Goal: Task Accomplishment & Management: Complete application form

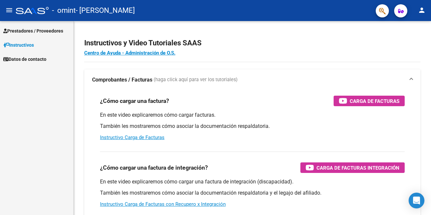
click at [20, 31] on span "Prestadores / Proveedores" at bounding box center [33, 30] width 60 height 7
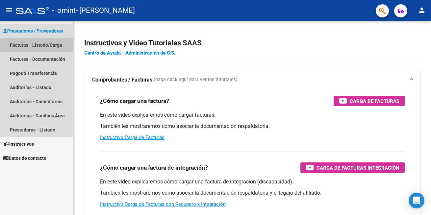
click at [28, 44] on link "Facturas - Listado/Carga" at bounding box center [36, 45] width 73 height 14
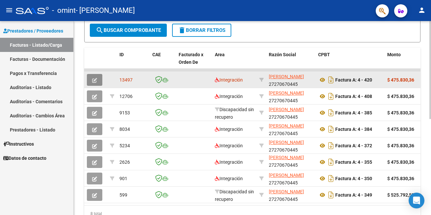
click at [94, 79] on icon "button" at bounding box center [94, 80] width 5 height 5
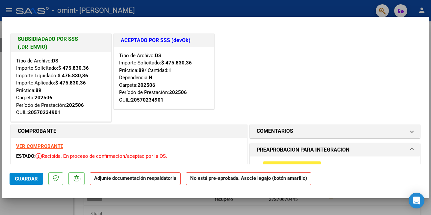
click at [228, 8] on div at bounding box center [215, 107] width 431 height 215
type input "$ 0,00"
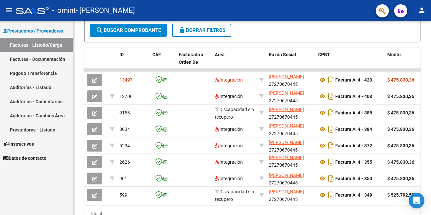
click at [37, 57] on link "Facturas - Documentación" at bounding box center [36, 59] width 73 height 14
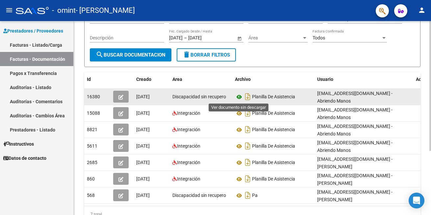
click at [239, 97] on icon at bounding box center [239, 97] width 9 height 8
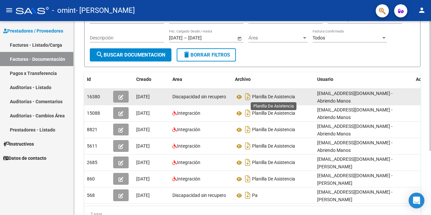
click at [258, 99] on span "Planilla De Asistencia" at bounding box center [273, 96] width 43 height 5
click at [249, 96] on icon "Descargar documento" at bounding box center [247, 96] width 9 height 11
click at [123, 97] on icon "button" at bounding box center [120, 97] width 5 height 5
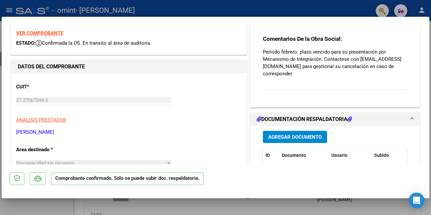
scroll to position [33, 0]
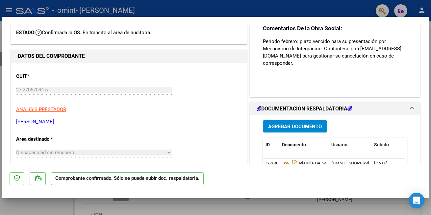
click at [301, 126] on span "Agregar Documento" at bounding box center [295, 127] width 54 height 6
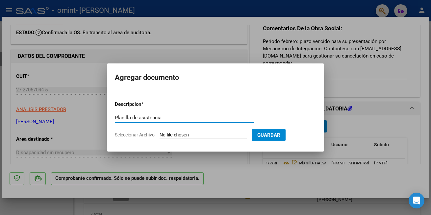
type input "Planilla de asistencia"
click at [252, 135] on app-file-uploader "Seleccionar Archivo" at bounding box center [183, 135] width 137 height 6
click at [208, 133] on input "Seleccionar Archivo" at bounding box center [202, 135] width 87 height 6
type input "C:\fakepath\20250627_171106 (1).jpg"
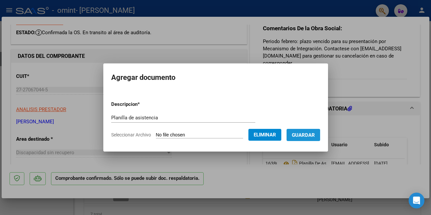
click at [303, 136] on span "Guardar" at bounding box center [303, 135] width 23 height 6
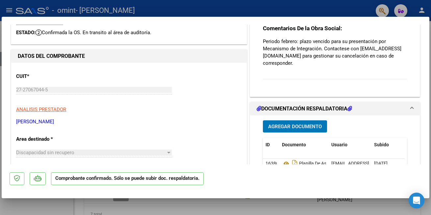
scroll to position [0, 0]
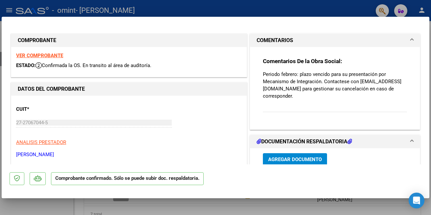
click at [400, 208] on div at bounding box center [215, 107] width 431 height 215
type input "$ 0,00"
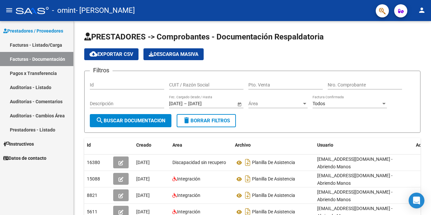
click at [36, 46] on link "Facturas - Listado/Carga" at bounding box center [36, 45] width 73 height 14
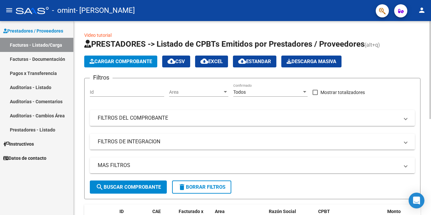
click at [130, 62] on span "Cargar Comprobante" at bounding box center [120, 62] width 62 height 6
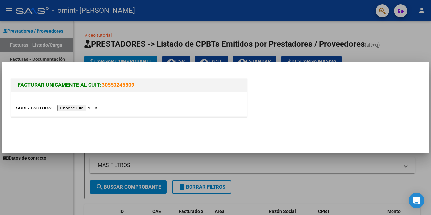
click at [78, 110] on input "file" at bounding box center [57, 108] width 83 height 7
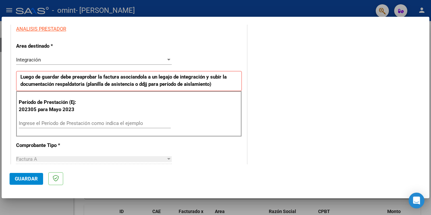
scroll to position [132, 0]
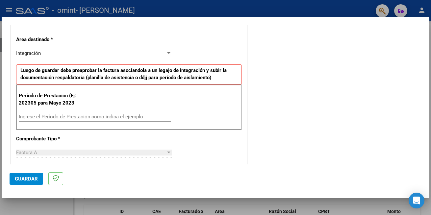
click at [111, 117] on input "Ingrese el Período de Prestación como indica el ejemplo" at bounding box center [95, 117] width 152 height 6
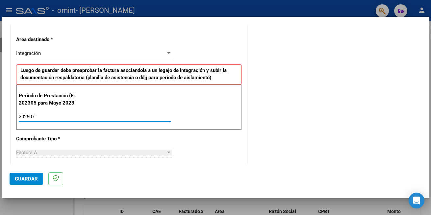
type input "202507"
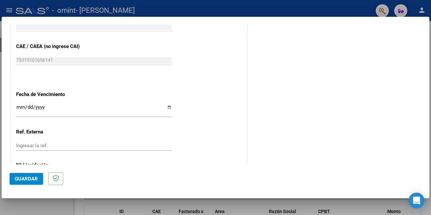
scroll to position [425, 0]
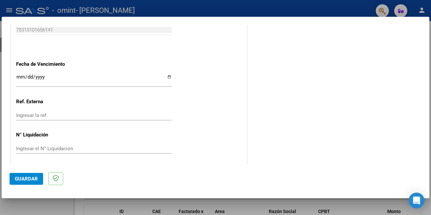
click at [19, 178] on span "Guardar" at bounding box center [26, 179] width 23 height 6
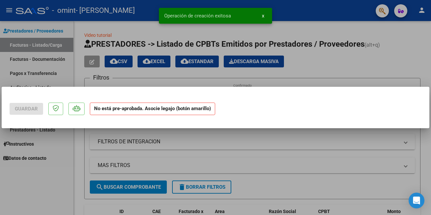
scroll to position [0, 0]
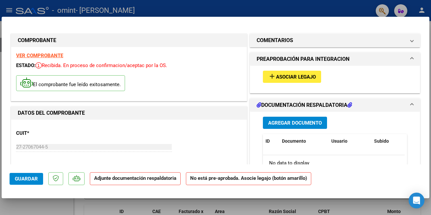
click at [293, 77] on span "Asociar Legajo" at bounding box center [296, 77] width 40 height 6
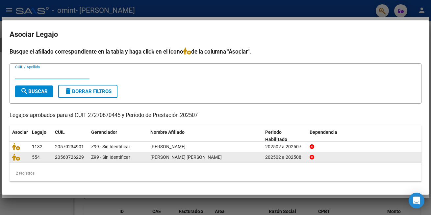
click at [79, 159] on div "20560726229" at bounding box center [69, 158] width 29 height 8
click at [174, 158] on span "[PERSON_NAME] [PERSON_NAME]" at bounding box center [185, 157] width 71 height 5
click at [38, 156] on span "554" at bounding box center [36, 157] width 8 height 5
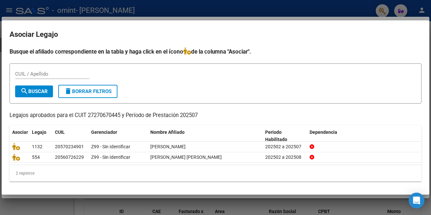
click at [36, 75] on input "CUIL / Apellido" at bounding box center [52, 74] width 74 height 6
click at [36, 74] on input "[PERSON_NAME]" at bounding box center [52, 74] width 74 height 6
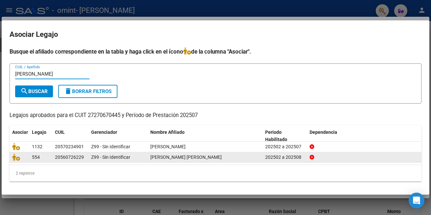
type input "[PERSON_NAME]"
click at [76, 158] on div "20560726229" at bounding box center [69, 158] width 29 height 8
click at [62, 157] on div "20560726229" at bounding box center [69, 158] width 29 height 8
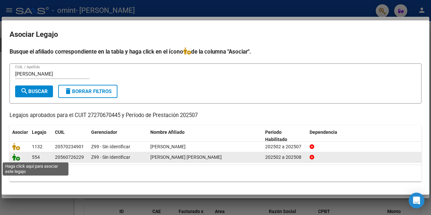
click at [16, 159] on icon at bounding box center [16, 157] width 8 height 7
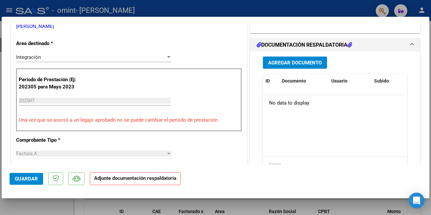
scroll to position [164, 0]
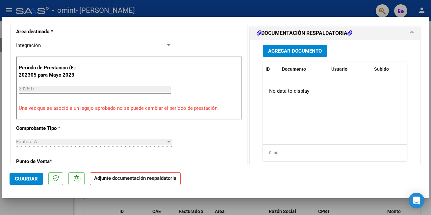
click at [296, 46] on button "Agregar Documento" at bounding box center [295, 51] width 64 height 12
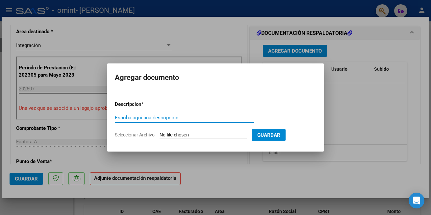
click at [158, 120] on input "Escriba aquí una descripcion" at bounding box center [184, 118] width 139 height 6
type input "planilla de asistencia"
click at [148, 134] on span "Seleccionar Archivo" at bounding box center [135, 134] width 40 height 5
click at [159, 134] on input "Seleccionar Archivo" at bounding box center [202, 135] width 87 height 6
type input "C:\fakepath\Planilla de asistencia 07-25. [PERSON_NAME].pdf"
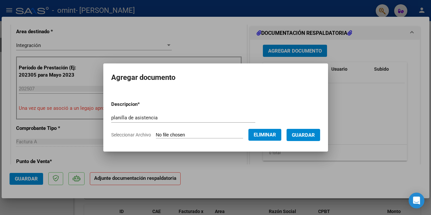
click at [307, 135] on span "Guardar" at bounding box center [303, 135] width 23 height 6
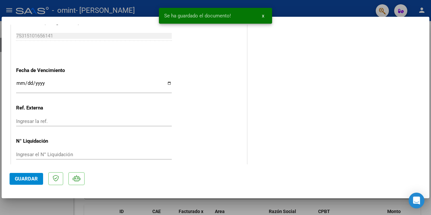
scroll to position [447, 0]
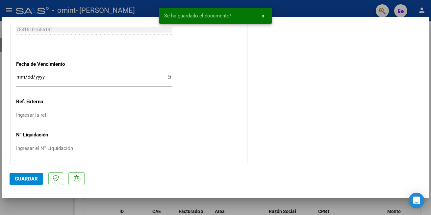
click at [15, 182] on button "Guardar" at bounding box center [27, 179] width 34 height 12
click at [263, 15] on span "x" at bounding box center [263, 16] width 2 height 6
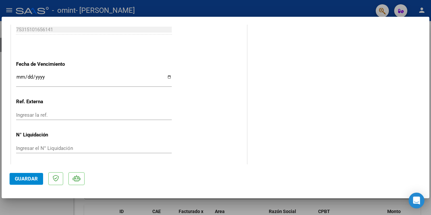
click at [345, 207] on div at bounding box center [215, 107] width 431 height 215
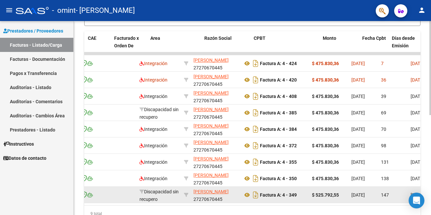
scroll to position [0, 0]
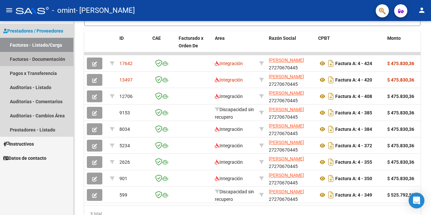
click at [36, 59] on link "Facturas - Documentación" at bounding box center [36, 59] width 73 height 14
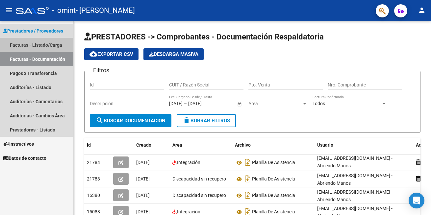
click at [40, 40] on link "Facturas - Listado/Carga" at bounding box center [36, 45] width 73 height 14
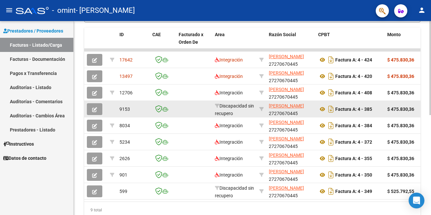
scroll to position [181, 0]
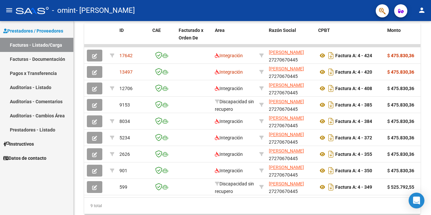
click at [34, 59] on link "Facturas - Documentación" at bounding box center [36, 59] width 73 height 14
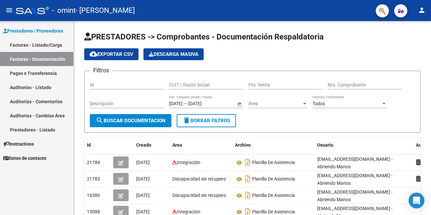
drag, startPoint x: 44, startPoint y: 44, endPoint x: 50, endPoint y: 44, distance: 5.6
click at [44, 44] on link "Facturas - Listado/Carga" at bounding box center [36, 45] width 73 height 14
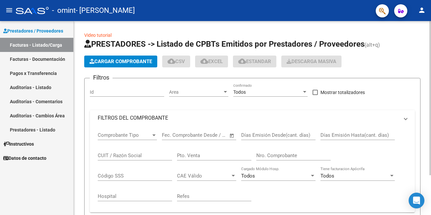
click at [109, 61] on span "Cargar Comprobante" at bounding box center [120, 62] width 62 height 6
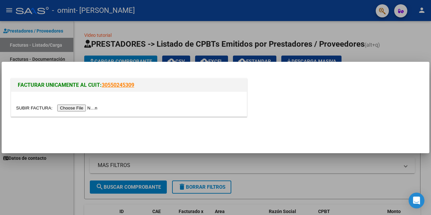
click at [79, 106] on input "file" at bounding box center [57, 108] width 83 height 7
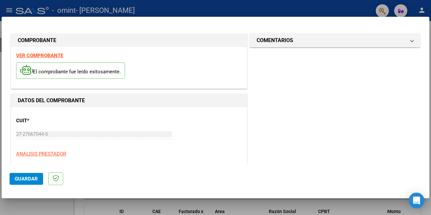
click at [21, 177] on span "Guardar" at bounding box center [26, 179] width 23 height 6
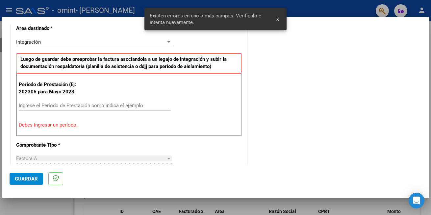
scroll to position [146, 0]
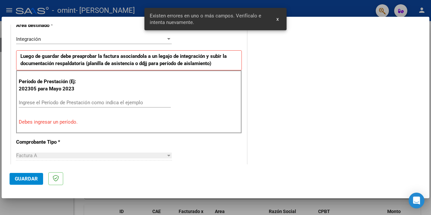
click at [49, 101] on input "Ingrese el Período de Prestación como indica el ejemplo" at bounding box center [95, 103] width 152 height 6
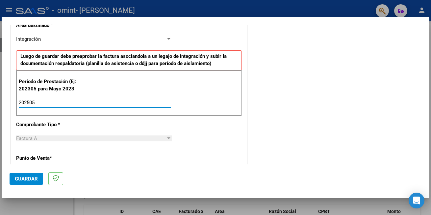
type input "202505"
click at [27, 179] on span "Guardar" at bounding box center [26, 179] width 23 height 6
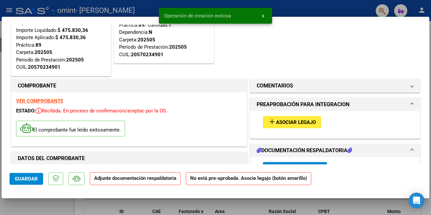
scroll to position [66, 0]
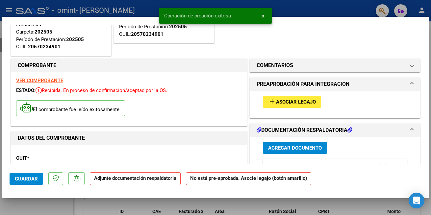
click at [293, 102] on span "Asociar Legajo" at bounding box center [296, 102] width 40 height 6
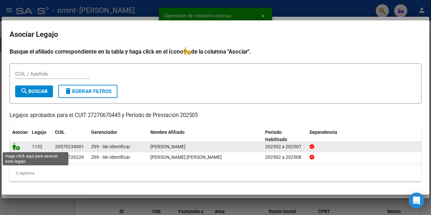
click at [17, 147] on icon at bounding box center [16, 146] width 8 height 7
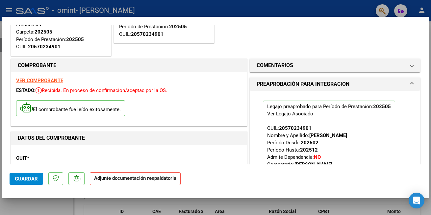
click at [26, 181] on span "Guardar" at bounding box center [26, 179] width 23 height 6
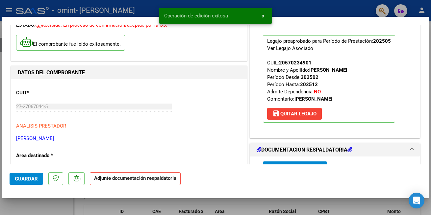
scroll to position [197, 0]
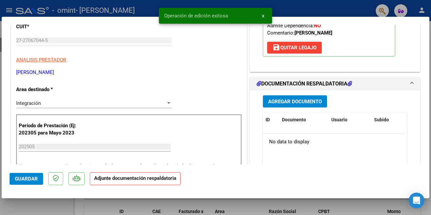
click at [297, 102] on span "Agregar Documento" at bounding box center [295, 102] width 54 height 6
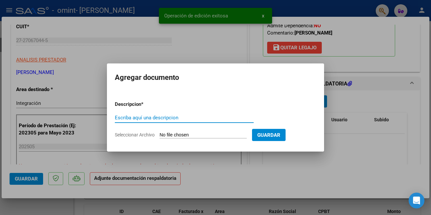
click at [131, 118] on input "Escriba aquí una descripcion" at bounding box center [184, 118] width 139 height 6
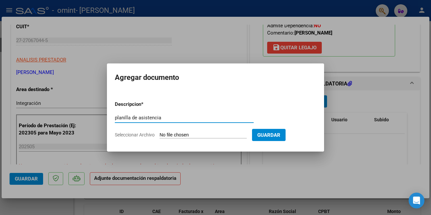
type input "planilla de asistencia"
click at [139, 136] on span "Seleccionar Archivo" at bounding box center [135, 134] width 40 height 5
click at [159, 136] on input "Seleccionar Archivo" at bounding box center [202, 135] width 87 height 6
click at [137, 132] on span "Seleccionar Archivo" at bounding box center [135, 134] width 40 height 5
click at [159, 132] on input "Seleccionar Archivo" at bounding box center [202, 135] width 87 height 6
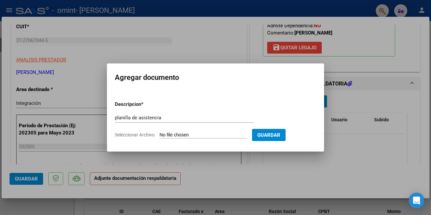
type input "C:\fakepath\20250531_133446 (1).jpg"
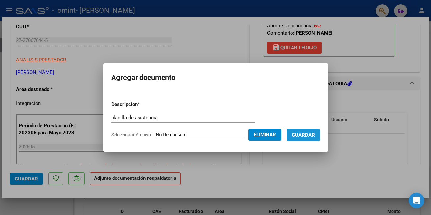
click at [313, 134] on span "Guardar" at bounding box center [303, 135] width 23 height 6
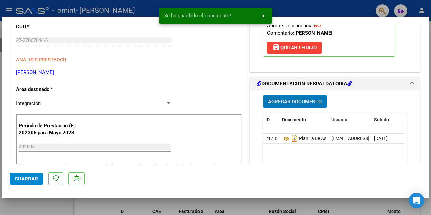
click at [15, 179] on span "Guardar" at bounding box center [26, 179] width 23 height 6
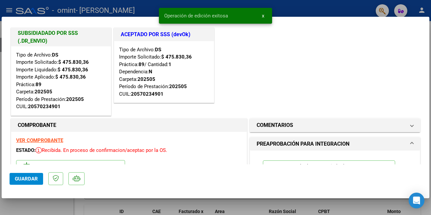
scroll to position [0, 0]
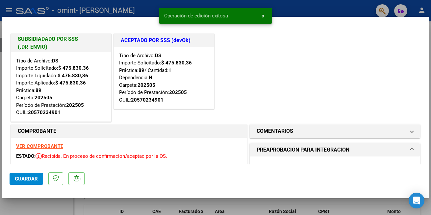
click at [25, 174] on button "Guardar" at bounding box center [27, 179] width 34 height 12
click at [262, 16] on span "x" at bounding box center [263, 16] width 2 height 6
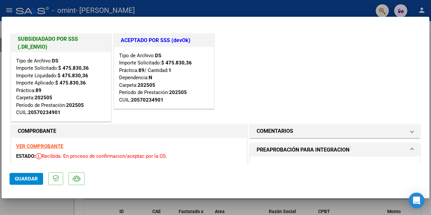
click at [239, 13] on div at bounding box center [215, 107] width 431 height 215
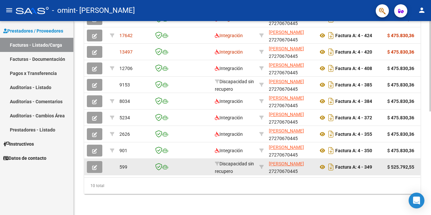
scroll to position [190, 0]
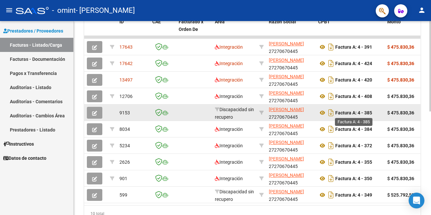
click at [340, 114] on strong "Factura A: 4 - 385" at bounding box center [353, 112] width 37 height 5
click at [324, 113] on icon at bounding box center [322, 113] width 9 height 8
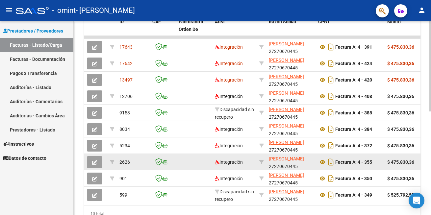
scroll to position [157, 0]
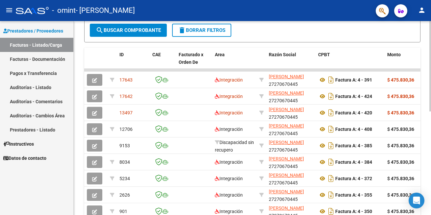
drag, startPoint x: 130, startPoint y: 32, endPoint x: 141, endPoint y: 32, distance: 10.5
click at [130, 32] on span "search Buscar Comprobante" at bounding box center [128, 30] width 65 height 6
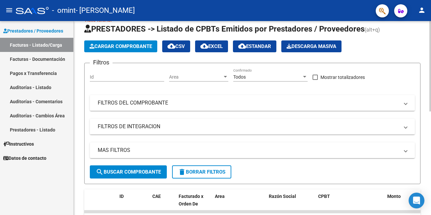
scroll to position [0, 0]
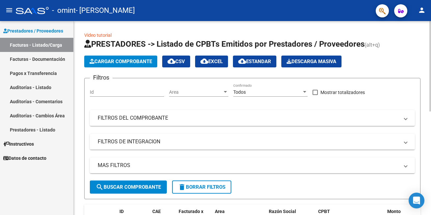
click at [121, 60] on span "Cargar Comprobante" at bounding box center [120, 62] width 62 height 6
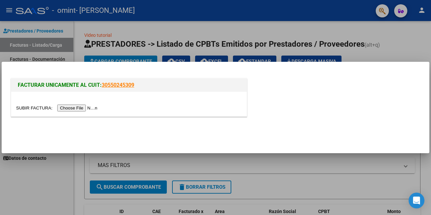
click at [80, 106] on input "file" at bounding box center [57, 108] width 83 height 7
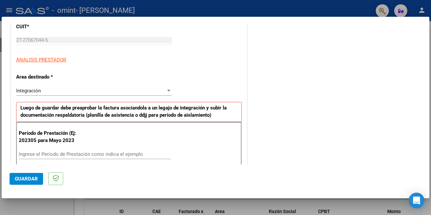
scroll to position [99, 0]
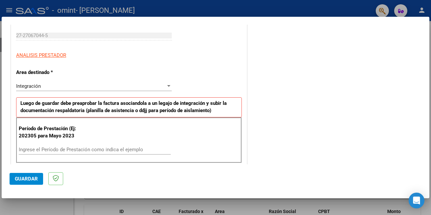
click at [51, 147] on input "Ingrese el Período de Prestación como indica el ejemplo" at bounding box center [95, 150] width 152 height 6
type input "202503"
click at [22, 179] on span "Guardar" at bounding box center [26, 179] width 23 height 6
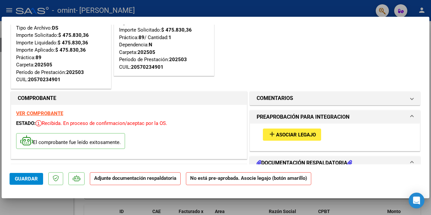
scroll to position [66, 0]
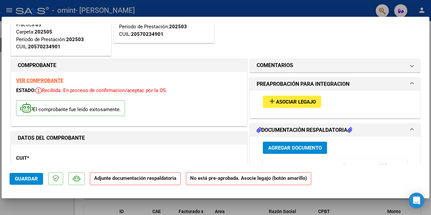
click at [286, 104] on span "Asociar Legajo" at bounding box center [296, 102] width 40 height 6
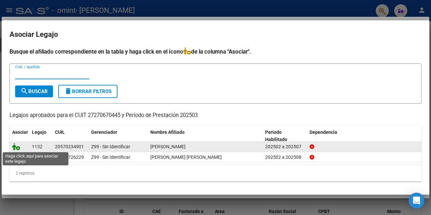
click at [16, 147] on icon at bounding box center [16, 146] width 8 height 7
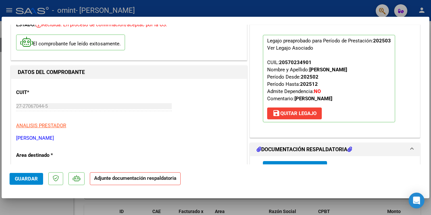
scroll to position [164, 0]
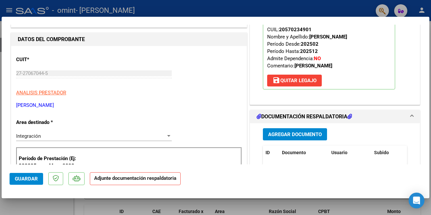
click at [309, 131] on span "Agregar Documento" at bounding box center [295, 134] width 54 height 6
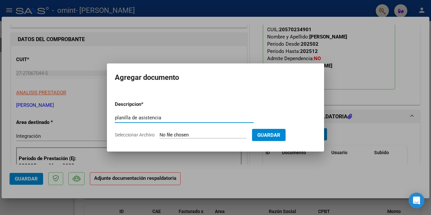
type input "planilla de asistencia"
click at [144, 133] on span "Seleccionar Archivo" at bounding box center [135, 134] width 40 height 5
click at [159, 133] on input "Seleccionar Archivo" at bounding box center [202, 135] width 87 height 6
type input "C:\fakepath\Planilla de asistencia [PERSON_NAME][DATE].jpg"
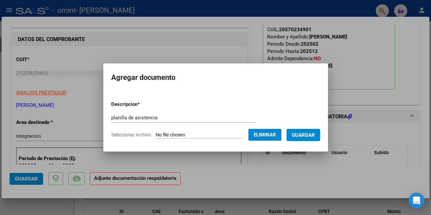
click at [310, 134] on span "Guardar" at bounding box center [303, 135] width 23 height 6
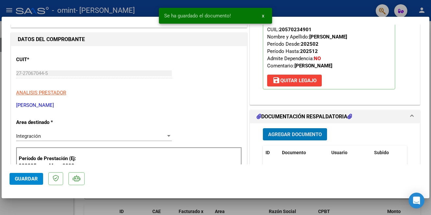
click at [114, 205] on div at bounding box center [215, 107] width 431 height 215
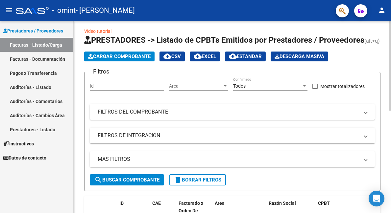
scroll to position [0, 0]
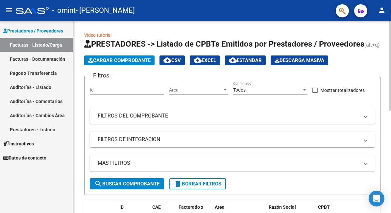
click at [132, 61] on span "Cargar Comprobante" at bounding box center [119, 61] width 62 height 6
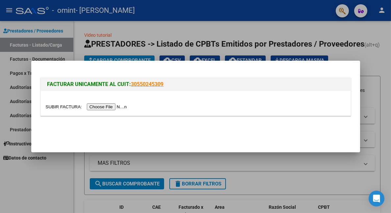
click at [102, 107] on input "file" at bounding box center [87, 107] width 83 height 7
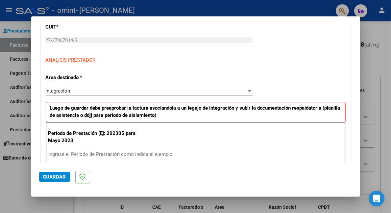
scroll to position [132, 0]
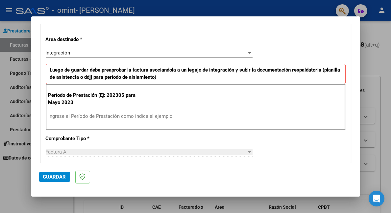
click at [83, 115] on input "Ingrese el Período de Prestación como indica el ejemplo" at bounding box center [149, 116] width 203 height 6
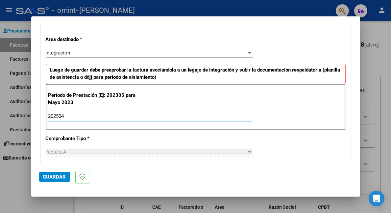
type input "202504"
click at [60, 178] on span "Guardar" at bounding box center [54, 177] width 23 height 6
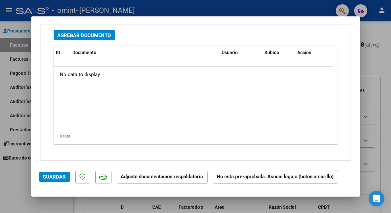
scroll to position [602, 0]
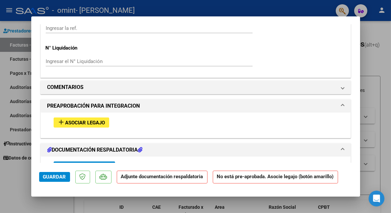
click at [90, 120] on span "Asociar Legajo" at bounding box center [85, 123] width 40 height 6
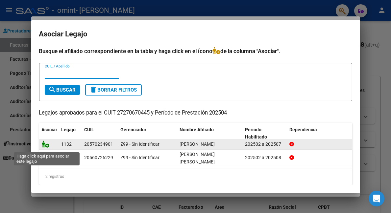
click at [46, 148] on icon at bounding box center [46, 144] width 8 height 7
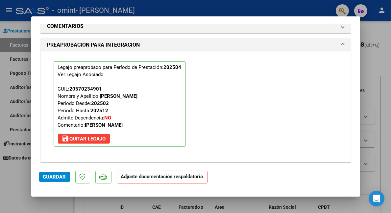
scroll to position [751, 0]
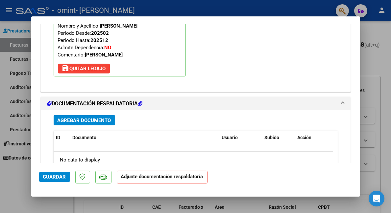
click at [96, 120] on span "Agregar Documento" at bounding box center [85, 121] width 54 height 6
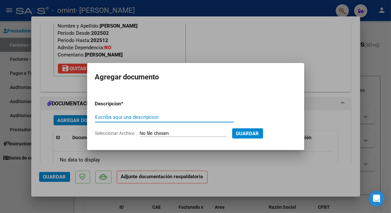
click at [136, 119] on input "Escriba aquí una descripcion" at bounding box center [164, 117] width 139 height 6
type input "planilla de asistencia"
click at [166, 135] on input "Seleccionar Archivo" at bounding box center [183, 134] width 87 height 6
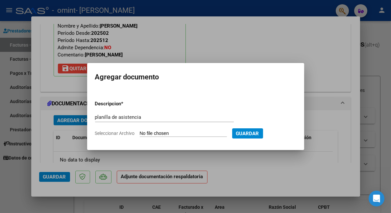
type input "C:\fakepath\Planilla de asistencia [PERSON_NAME][DATE].jpg"
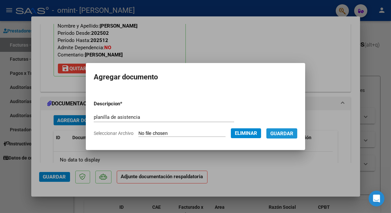
click at [293, 136] on span "Guardar" at bounding box center [281, 134] width 23 height 6
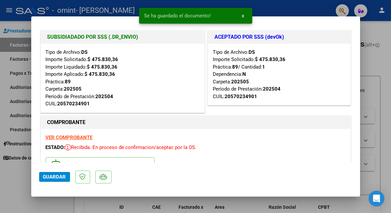
scroll to position [0, 0]
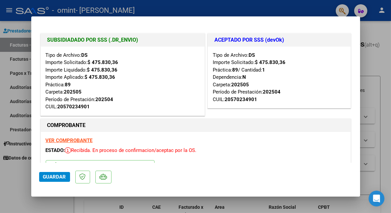
click at [49, 177] on span "Guardar" at bounding box center [54, 177] width 23 height 6
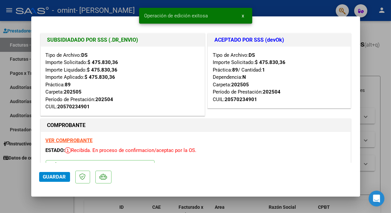
click at [240, 14] on button "x" at bounding box center [243, 16] width 13 height 12
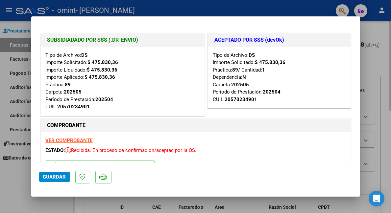
click at [371, 99] on div at bounding box center [195, 106] width 391 height 213
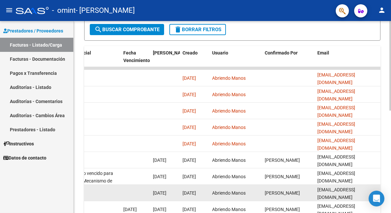
scroll to position [155, 0]
